Goal: Ask a question: Seek information or help from site administrators or community

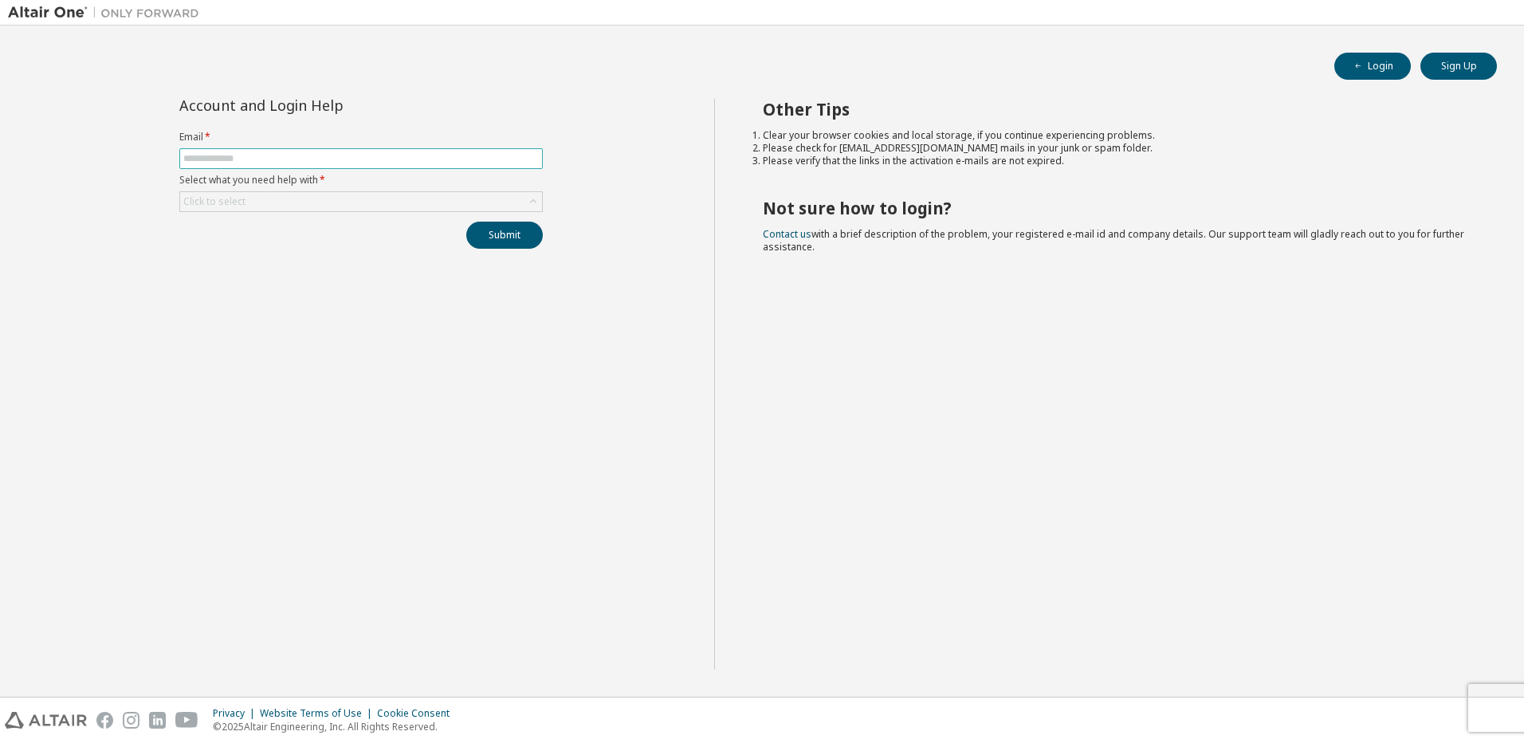
click at [232, 155] on input "text" at bounding box center [361, 158] width 356 height 13
type input "**********"
click at [537, 198] on icon at bounding box center [533, 202] width 16 height 16
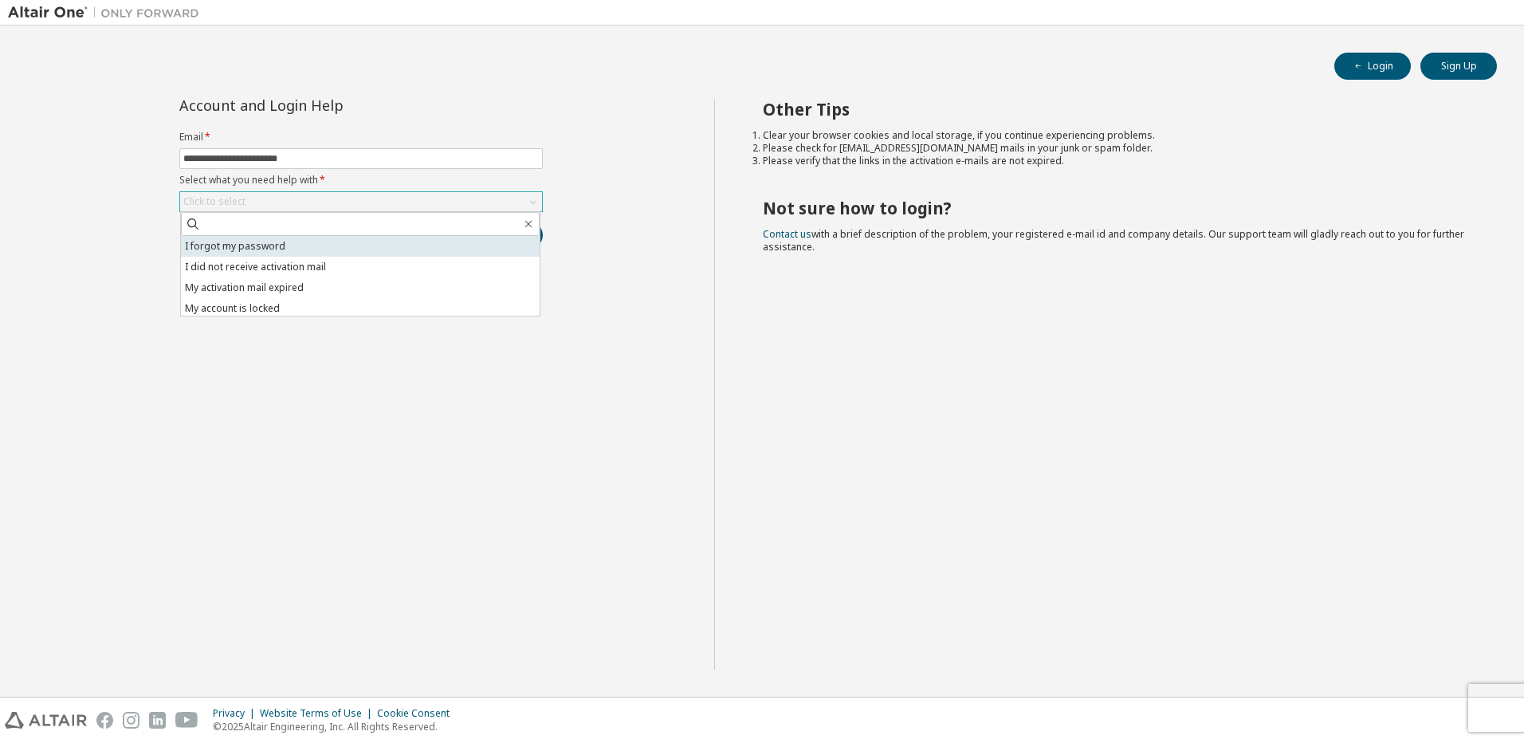
click at [285, 244] on li "I forgot my password" at bounding box center [360, 246] width 359 height 21
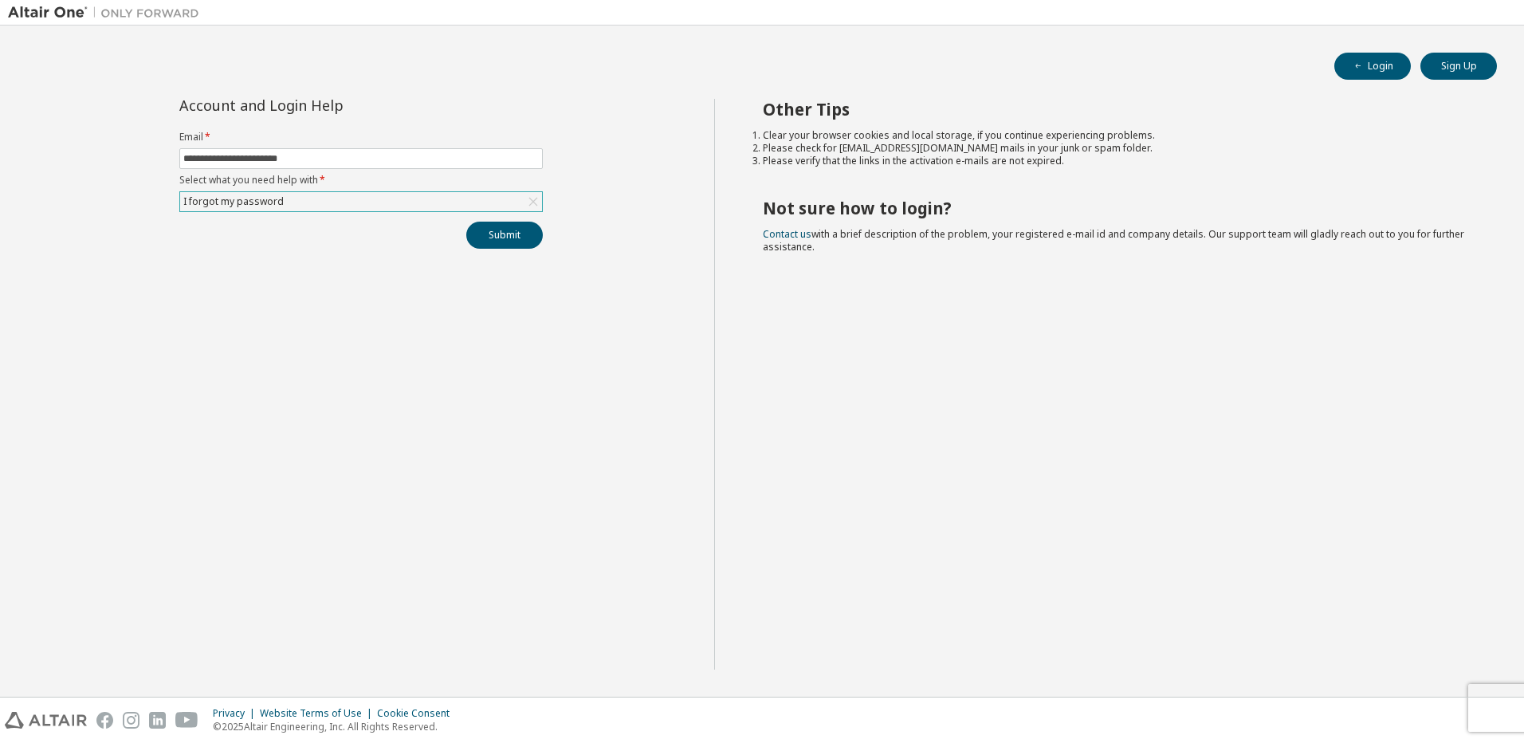
click at [533, 198] on icon at bounding box center [533, 202] width 16 height 16
click at [526, 200] on icon at bounding box center [533, 202] width 16 height 16
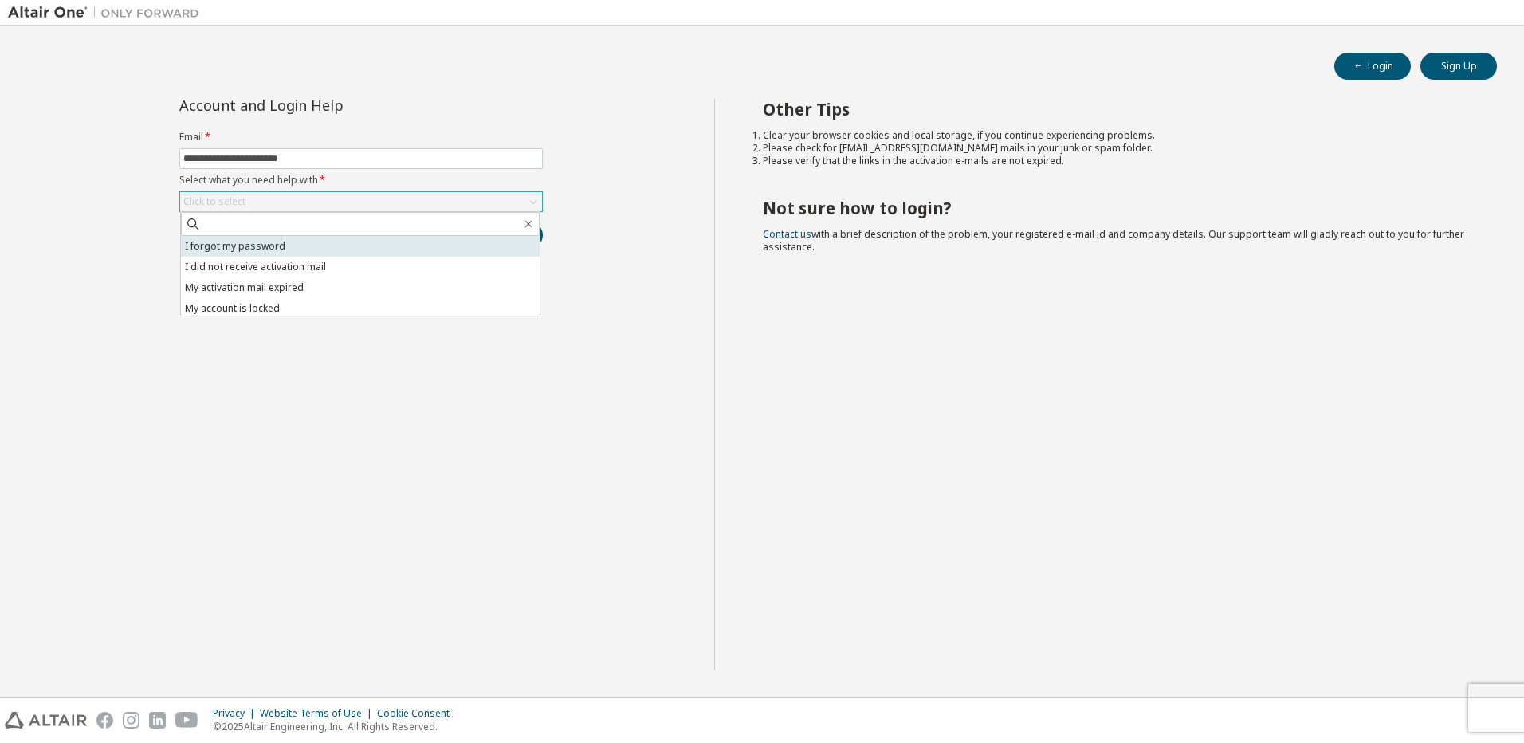
click at [312, 254] on li "I forgot my password" at bounding box center [360, 246] width 359 height 21
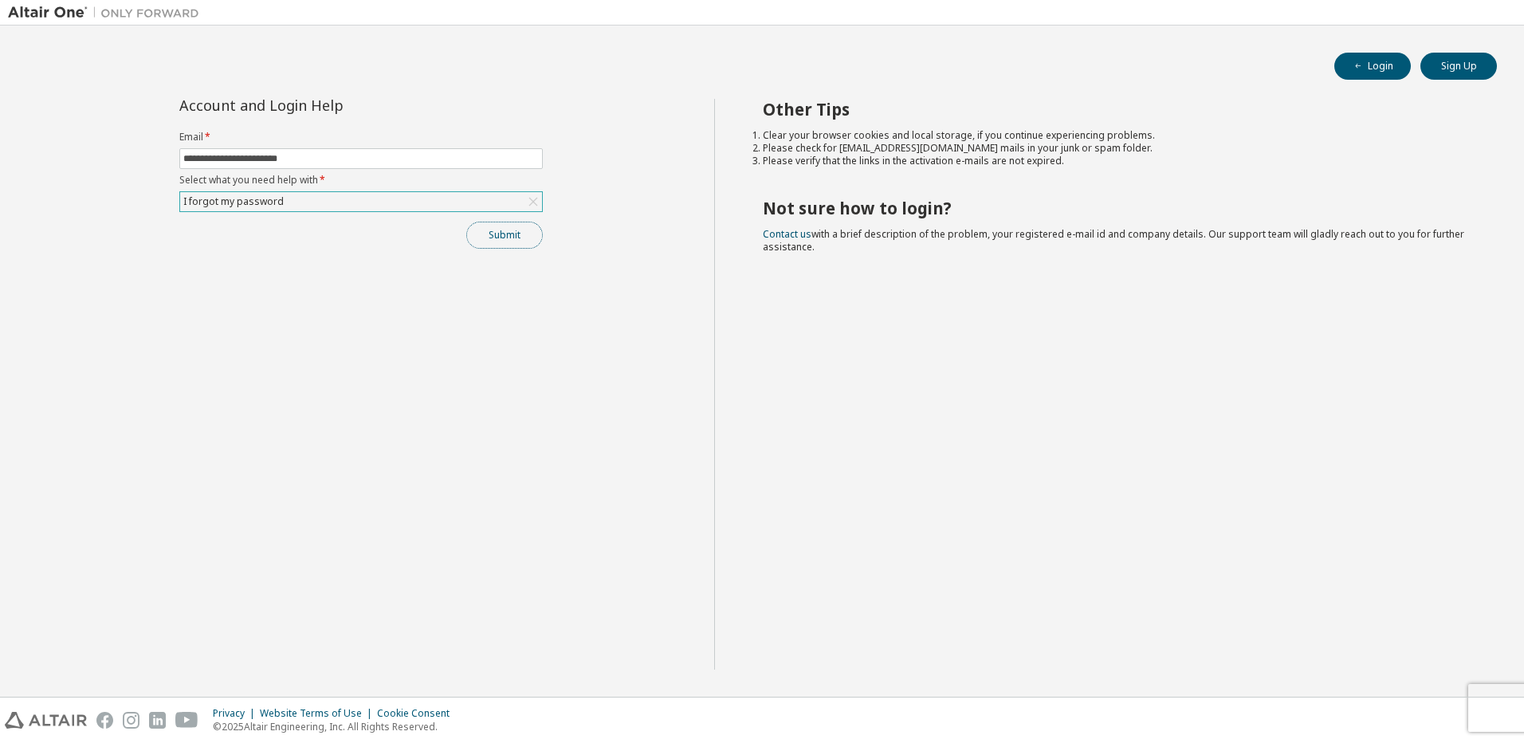
click at [493, 238] on button "Submit" at bounding box center [504, 235] width 77 height 27
click at [1385, 61] on button "Login" at bounding box center [1373, 66] width 77 height 27
